Goal: Task Accomplishment & Management: Use online tool/utility

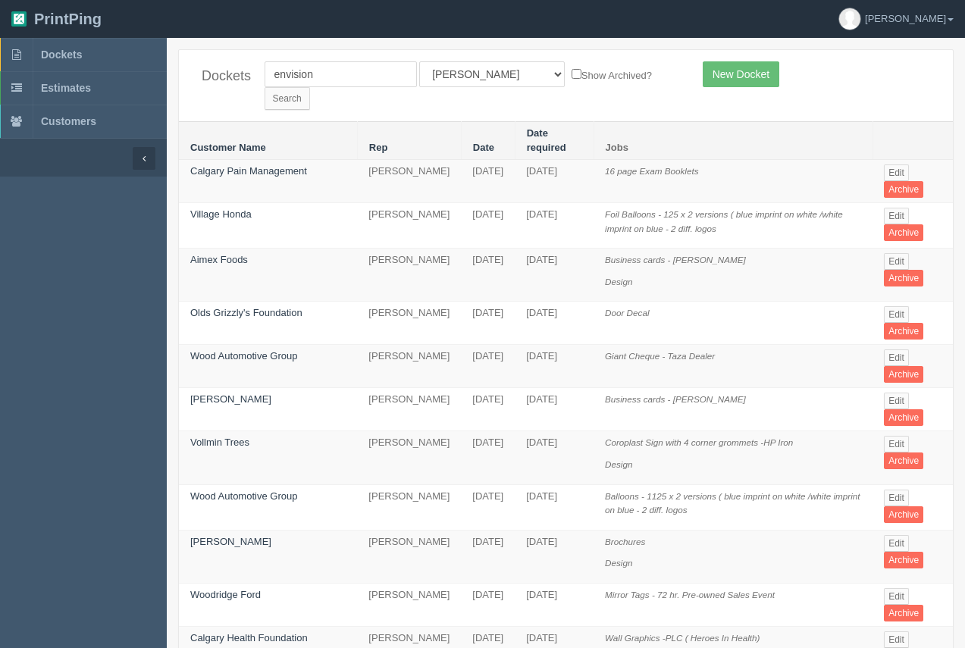
drag, startPoint x: 325, startPoint y: 76, endPoint x: 240, endPoint y: 77, distance: 85.7
click at [237, 77] on div "Dockets envision All Users Ali Ali Test 1 Aly Amy Ankit Arif Brandon Dan France…" at bounding box center [566, 85] width 774 height 71
type input "calgary health foundation"
click at [310, 87] on input "Search" at bounding box center [287, 98] width 45 height 23
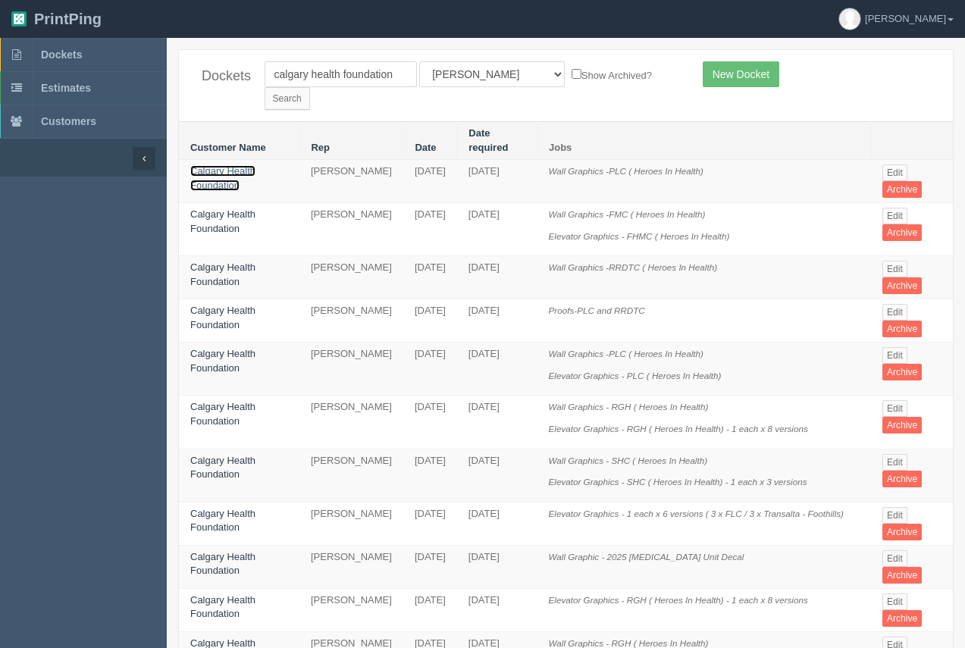
click at [230, 165] on link "Calgary Health Foundation" at bounding box center [222, 178] width 65 height 26
click at [192, 209] on link "Calgary Health Foundation" at bounding box center [222, 222] width 65 height 26
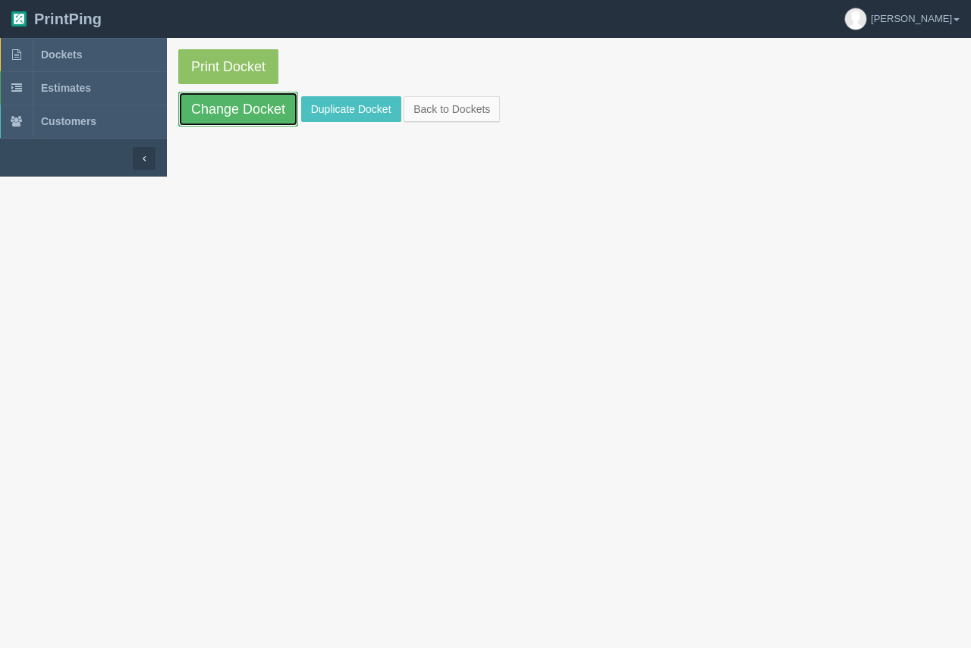
click at [218, 120] on link "Change Docket" at bounding box center [238, 109] width 120 height 35
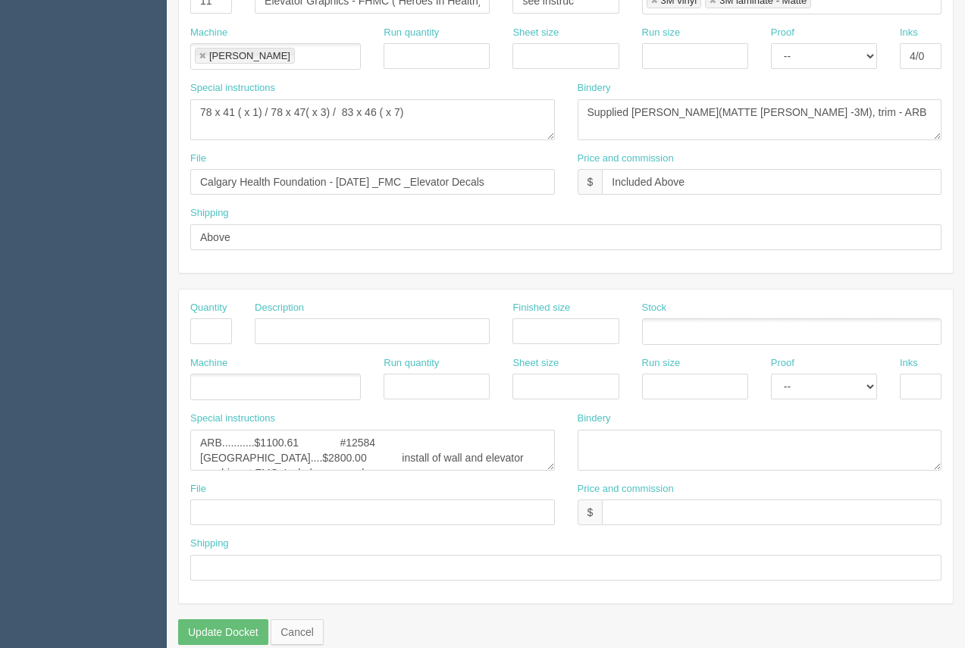
scroll to position [729, 0]
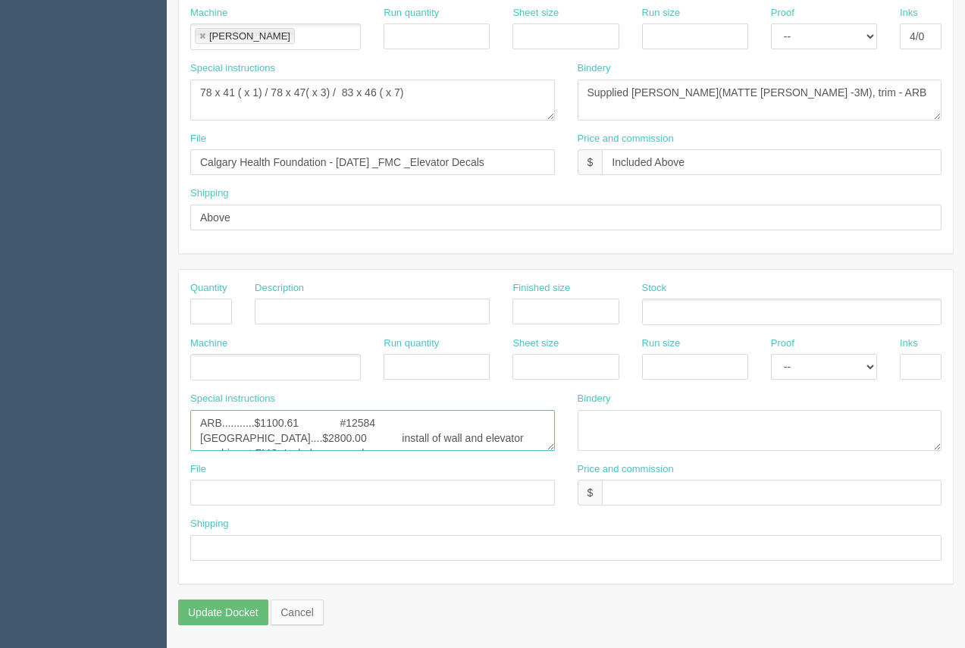
click at [379, 434] on textarea "ARB...........$1100.61 #12584 [GEOGRAPHIC_DATA]....$2800.00 install of wall and…" at bounding box center [372, 430] width 365 height 41
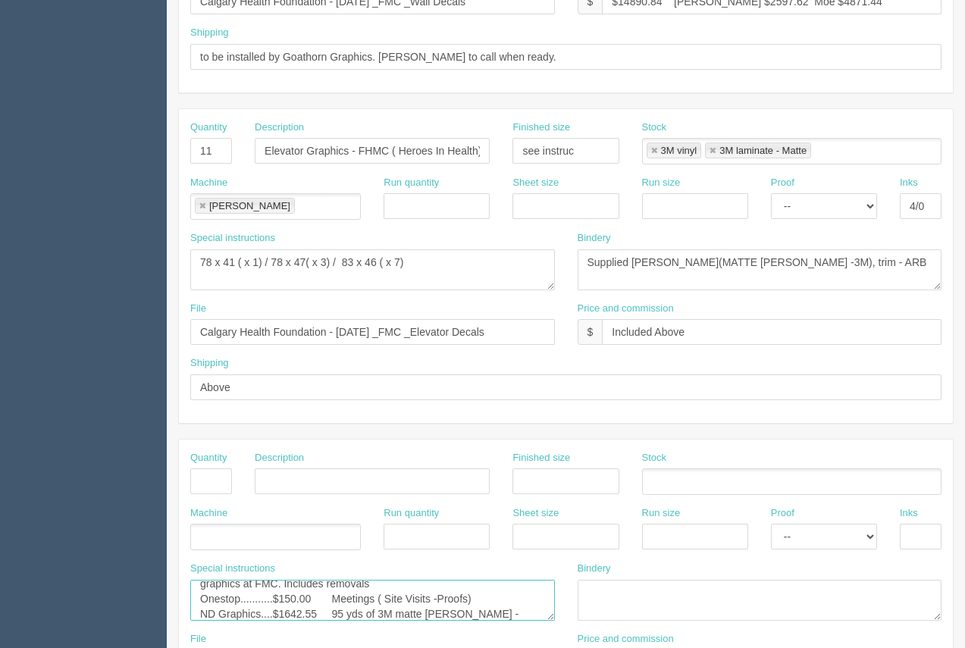
scroll to position [553, 0]
